Goal: Information Seeking & Learning: Learn about a topic

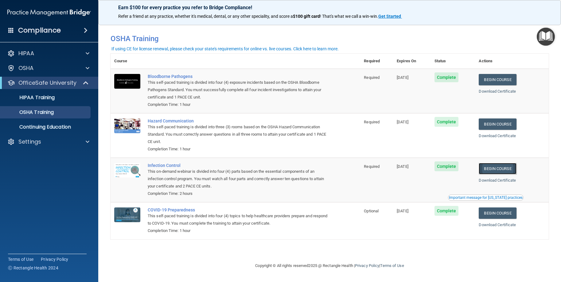
click at [494, 169] on link "Begin Course" at bounding box center [497, 168] width 37 height 11
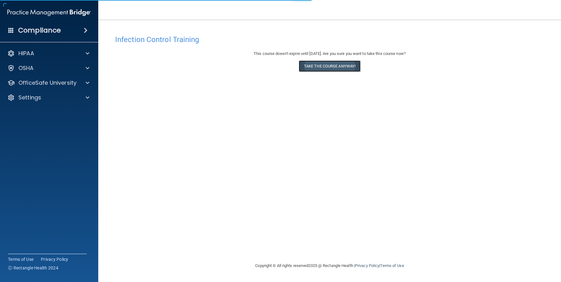
click at [343, 70] on button "Take the course anyway!" at bounding box center [330, 65] width 62 height 11
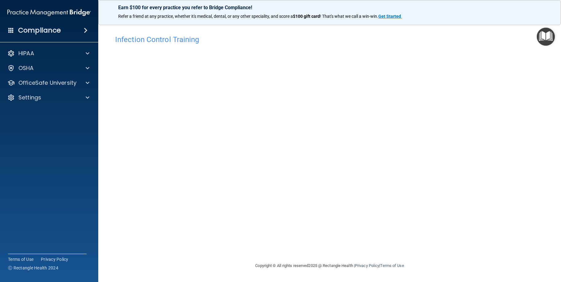
click at [496, 86] on div "Infection Control Training This course doesn’t expire until 11/12/2025. Are you…" at bounding box center [329, 147] width 438 height 230
click at [44, 79] on p "OfficeSafe University" at bounding box center [47, 82] width 58 height 7
click at [49, 112] on p "OSHA Training" at bounding box center [29, 112] width 50 height 6
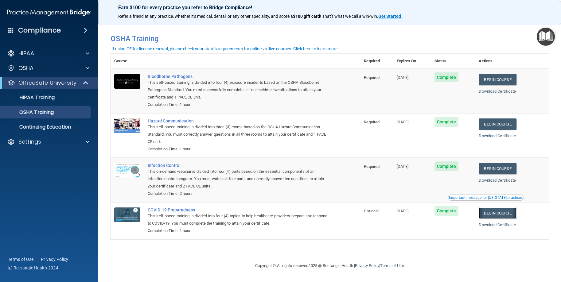
click at [506, 216] on link "Begin Course" at bounding box center [497, 212] width 37 height 11
click at [52, 110] on p "OSHA Training" at bounding box center [29, 112] width 50 height 6
click at [55, 129] on p "Continuing Education" at bounding box center [46, 127] width 84 height 6
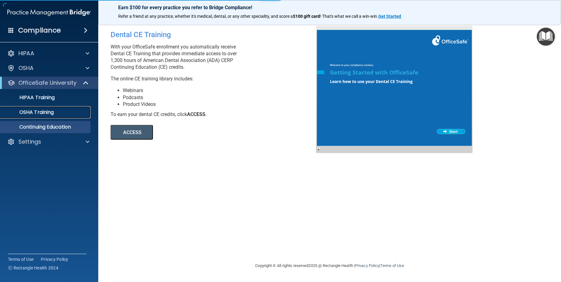
click at [54, 114] on p "OSHA Training" at bounding box center [29, 112] width 50 height 6
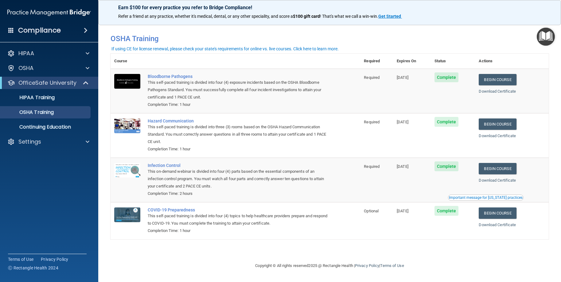
click at [56, 135] on div "HIPAA Documents and Policies Report an Incident Business Associates Emergency P…" at bounding box center [49, 99] width 99 height 108
click at [56, 128] on p "Continuing Education" at bounding box center [46, 127] width 84 height 6
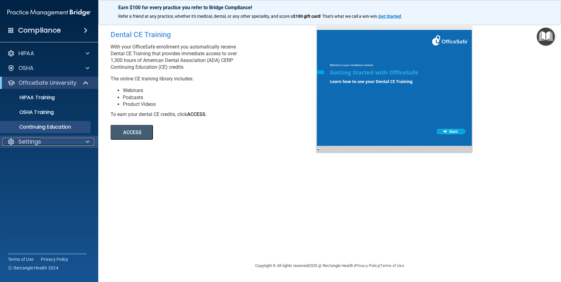
click at [43, 139] on div "Settings" at bounding box center [41, 141] width 76 height 7
click at [46, 127] on p "Continuing Education" at bounding box center [46, 127] width 84 height 6
click at [121, 131] on button "ACCESS" at bounding box center [131, 132] width 42 height 15
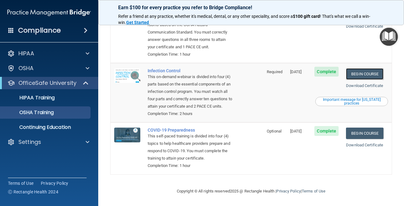
scroll to position [155, 0]
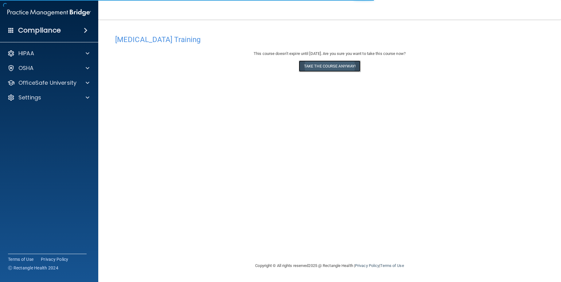
click at [311, 67] on button "Take the course anyway!" at bounding box center [330, 65] width 62 height 11
